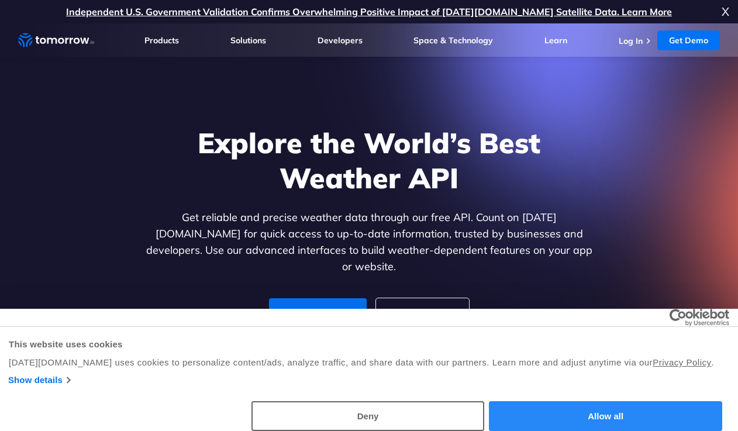
click at [562, 417] on button "Allow all" at bounding box center [605, 416] width 233 height 30
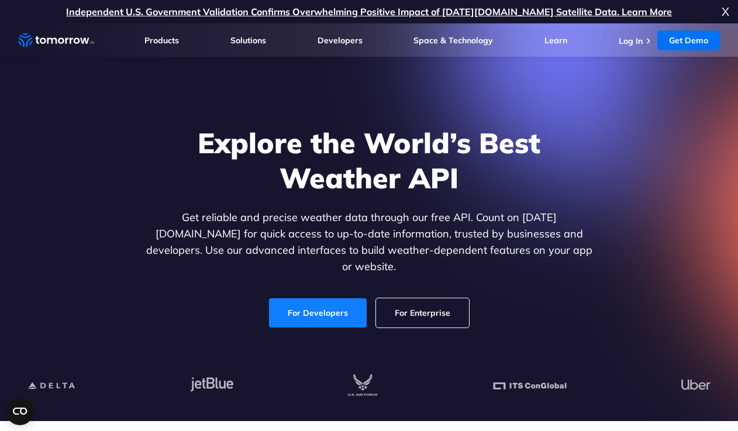
click at [333, 304] on link "For Developers" at bounding box center [318, 312] width 98 height 29
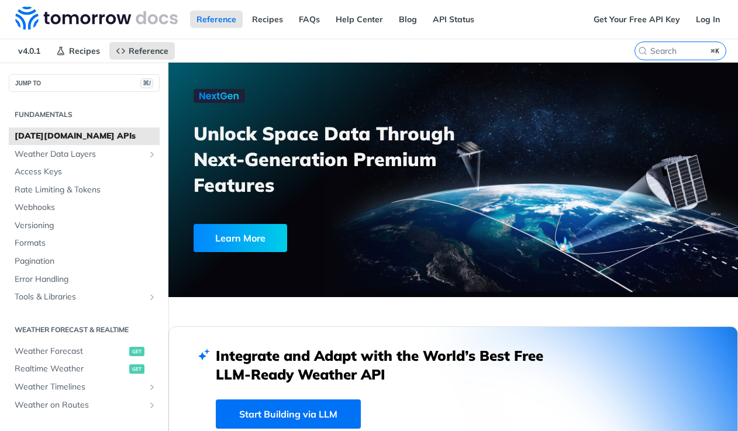
click at [102, 132] on span "[DATE][DOMAIN_NAME] APIs" at bounding box center [86, 136] width 142 height 12
click at [645, 19] on link "Get Your Free API Key" at bounding box center [636, 20] width 99 height 18
click at [711, 25] on link "Log In" at bounding box center [708, 20] width 37 height 18
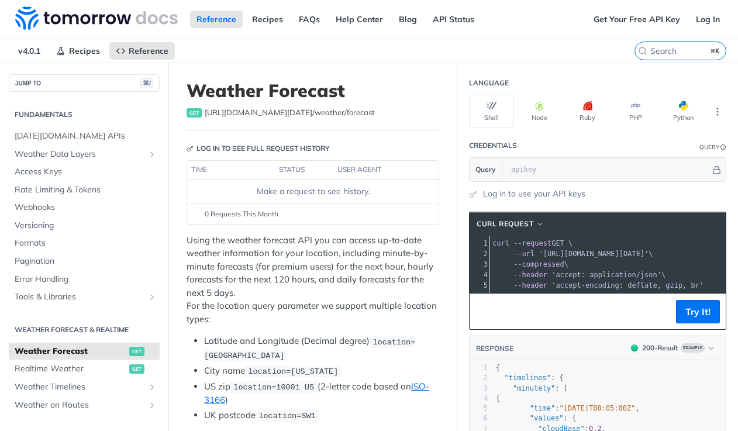
click at [220, 113] on span "https://api.tomorrow.io/v4 /weather/forecast" at bounding box center [290, 113] width 170 height 12
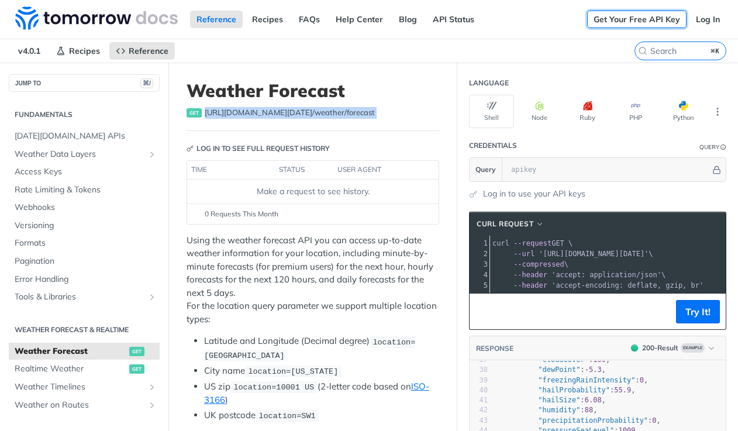
click at [623, 21] on link "Get Your Free API Key" at bounding box center [636, 20] width 99 height 18
